Goal: Task Accomplishment & Management: Use online tool/utility

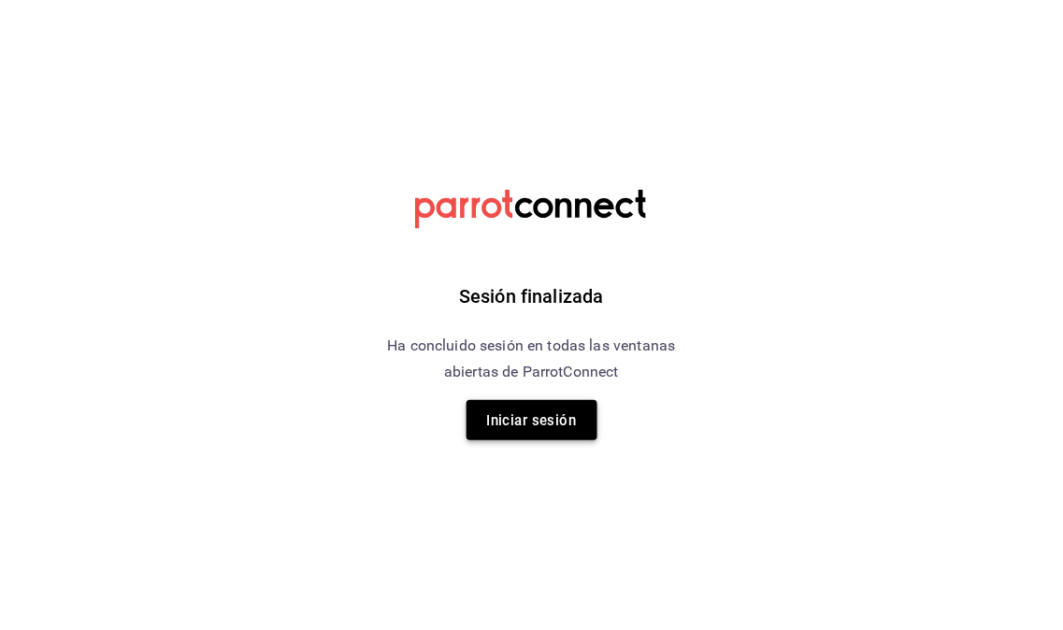
click at [576, 428] on button "Iniciar sesión" at bounding box center [531, 420] width 131 height 40
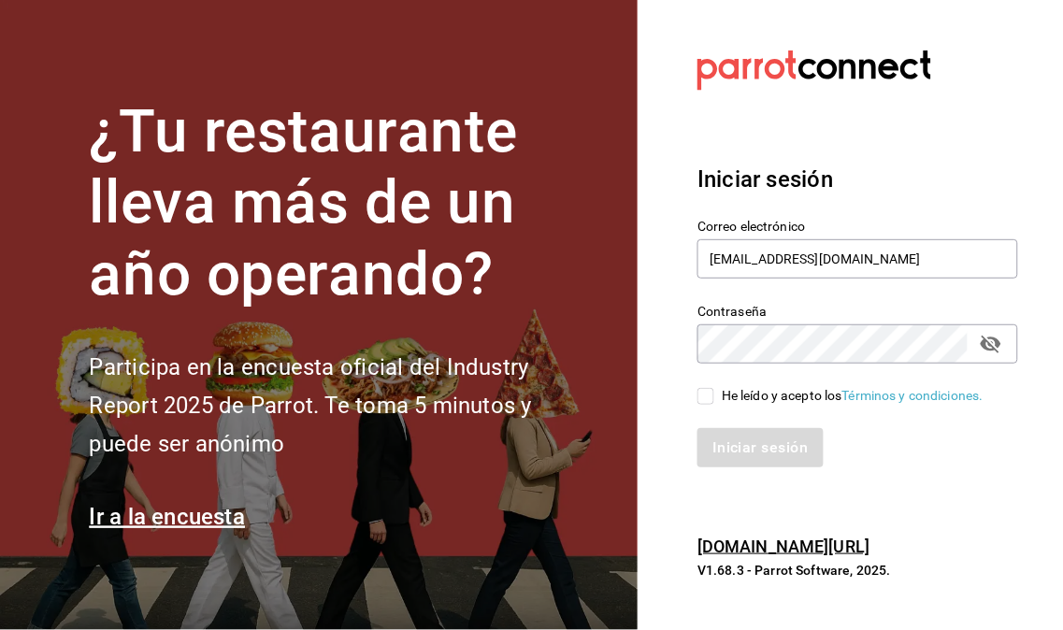
click at [712, 393] on input "He leído y acepto los Términos y condiciones." at bounding box center [705, 396] width 17 height 17
checkbox input "true"
click at [767, 458] on button "Iniciar sesión" at bounding box center [760, 447] width 127 height 39
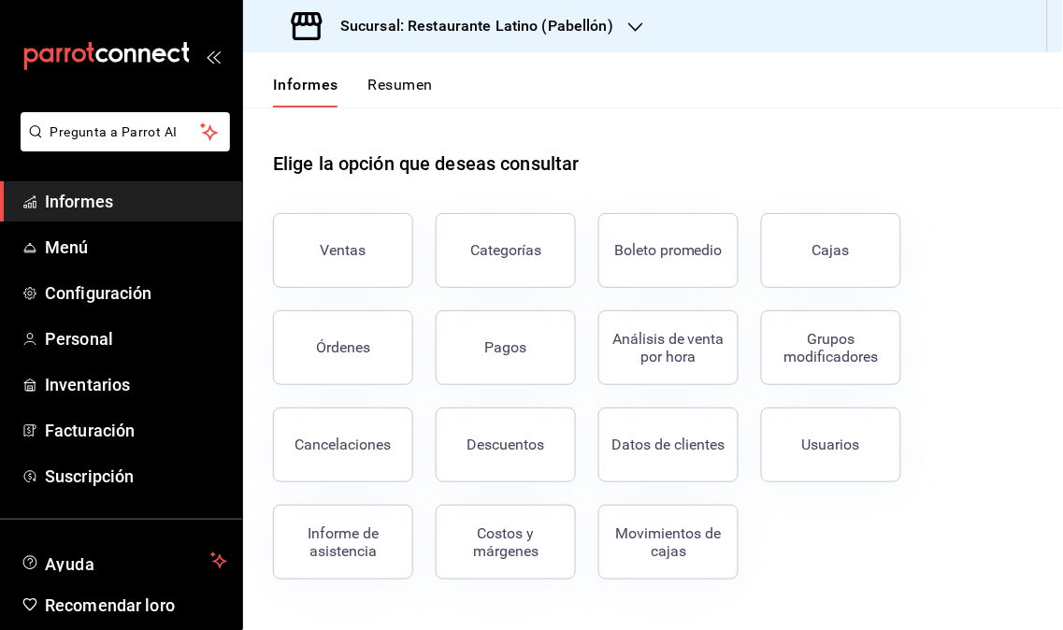
drag, startPoint x: 325, startPoint y: 236, endPoint x: 323, endPoint y: 218, distance: 18.8
click at [325, 232] on button "Ventas" at bounding box center [343, 250] width 140 height 75
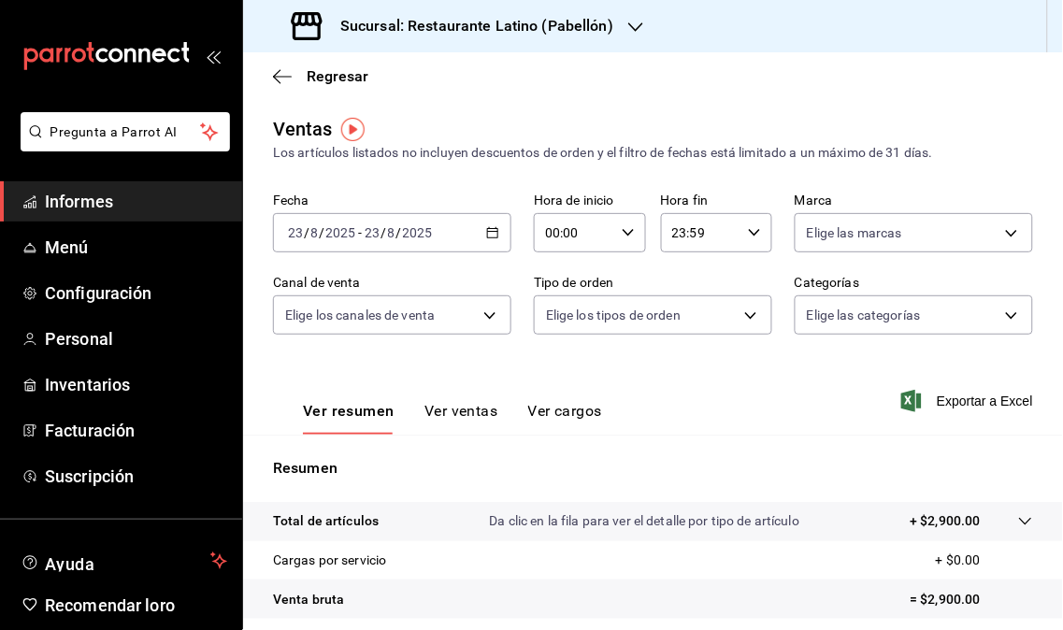
click at [627, 14] on div "Sucursal: Restaurante Latino (Pabellón)" at bounding box center [454, 26] width 393 height 52
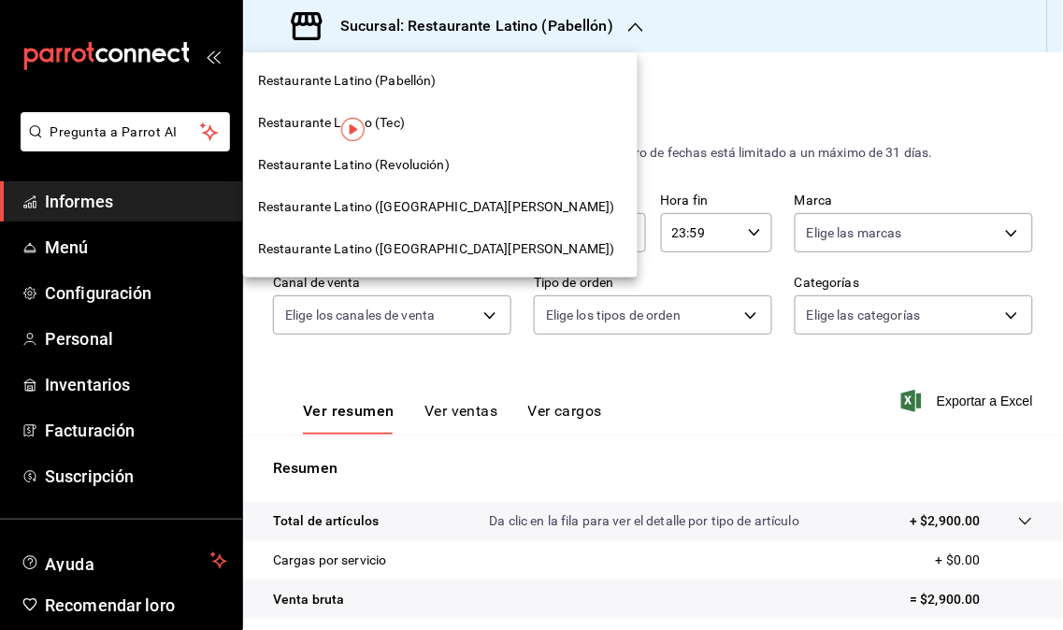
click at [455, 174] on div "Restaurante Latino (Revolución)" at bounding box center [440, 165] width 364 height 20
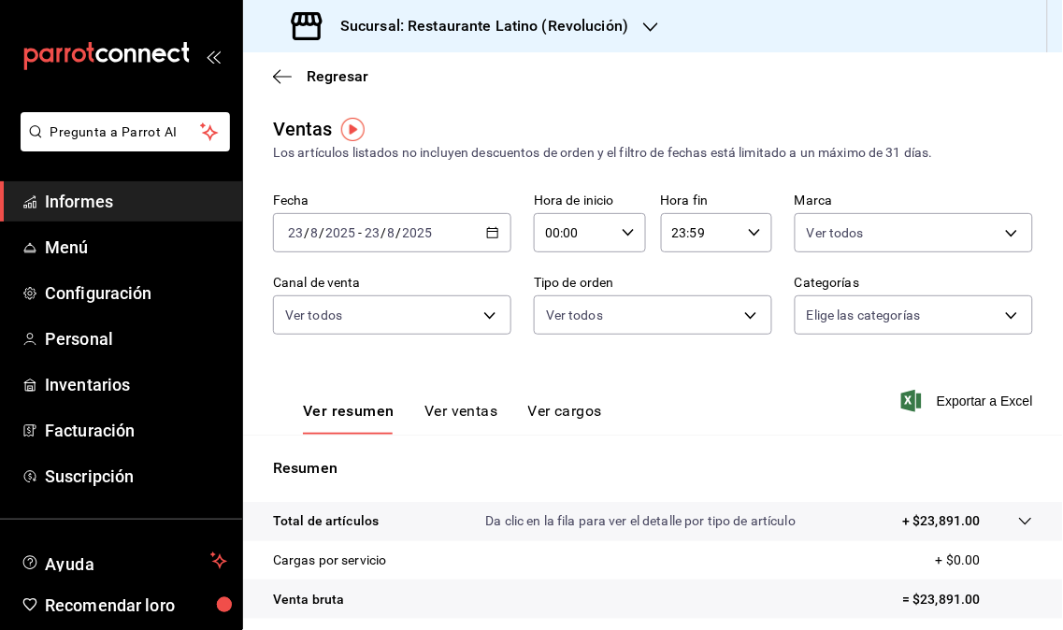
click at [659, 0] on div "Sucursal: Restaurante Latino (Revolución)" at bounding box center [461, 26] width 407 height 52
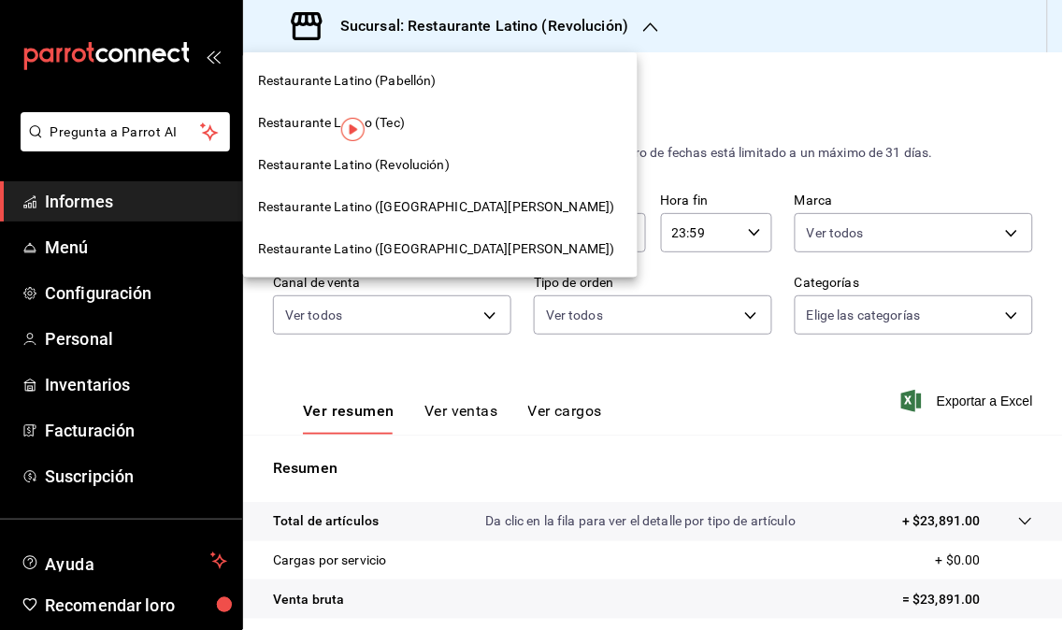
click at [451, 186] on div "Restaurante Latino (San Jerónimo MTY)" at bounding box center [440, 207] width 394 height 42
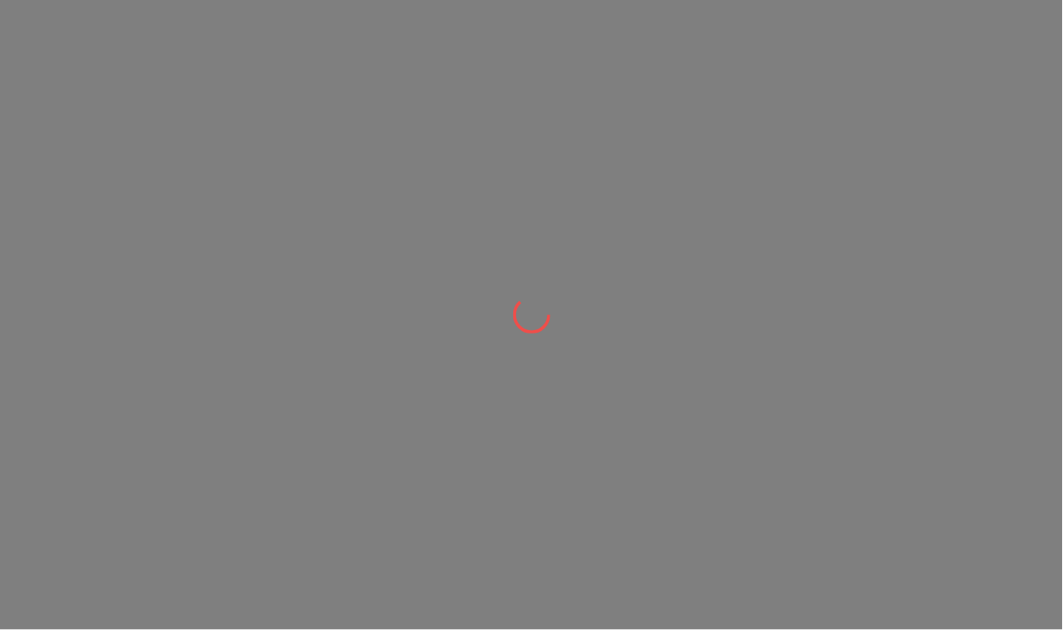
click at [449, 193] on div at bounding box center [531, 315] width 1063 height 630
